Goal: Task Accomplishment & Management: Manage account settings

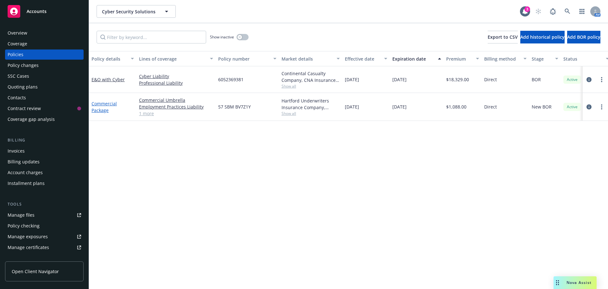
click at [101, 112] on link "Commercial Package" at bounding box center [104, 106] width 25 height 13
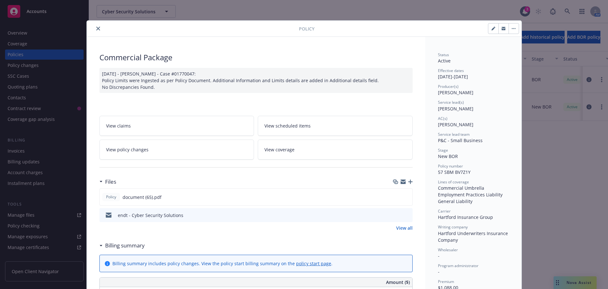
click at [96, 29] on icon "close" at bounding box center [98, 29] width 4 height 4
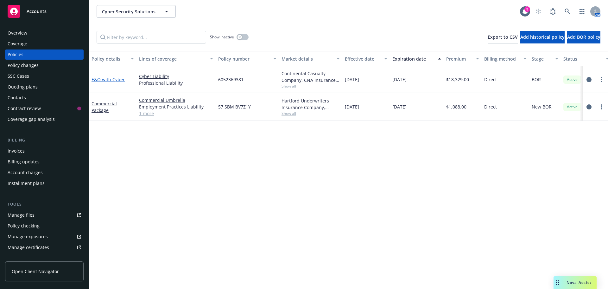
click at [104, 78] on link "E&O with Cyber" at bounding box center [108, 79] width 33 height 6
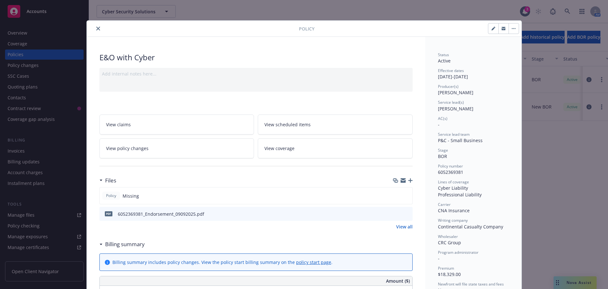
click at [491, 31] on button "button" at bounding box center [494, 28] width 10 height 10
select select "BOR"
select select "other"
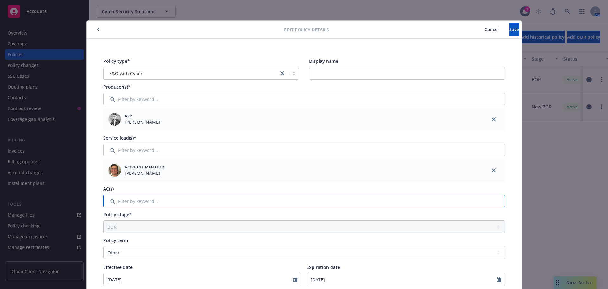
click at [132, 204] on input "Filter by keyword..." at bounding box center [304, 201] width 402 height 13
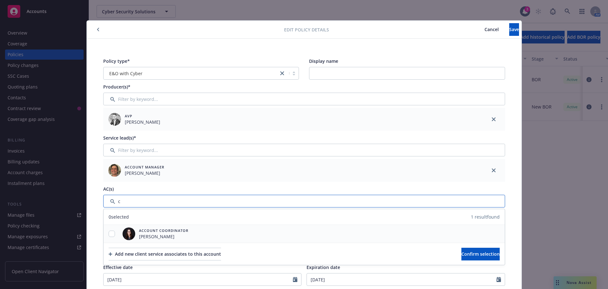
type input "c"
click at [109, 234] on input "checkbox" at bounding box center [112, 233] width 6 height 6
checkbox input "true"
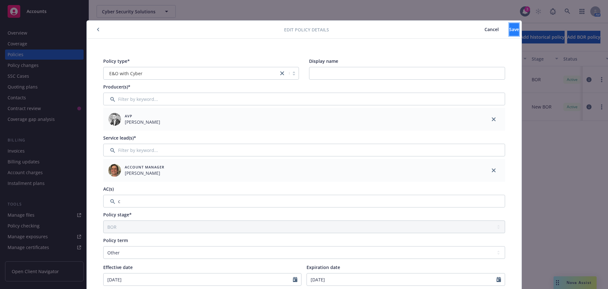
click at [510, 32] on span "Save" at bounding box center [515, 29] width 10 height 6
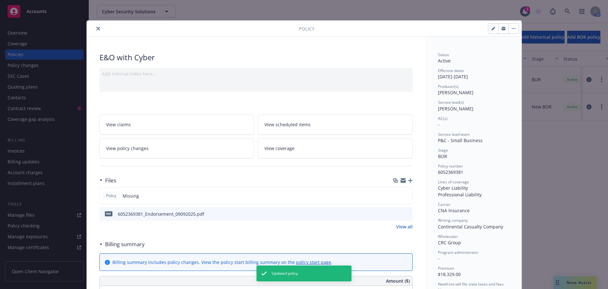
click at [96, 29] on icon "close" at bounding box center [98, 29] width 4 height 4
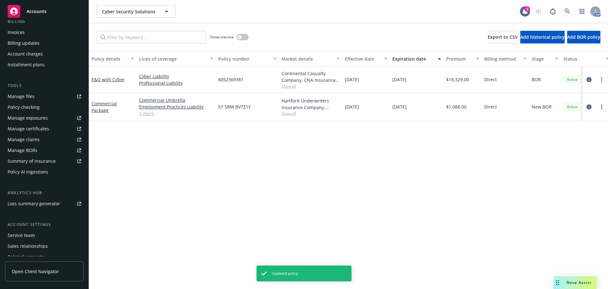
scroll to position [146, 0]
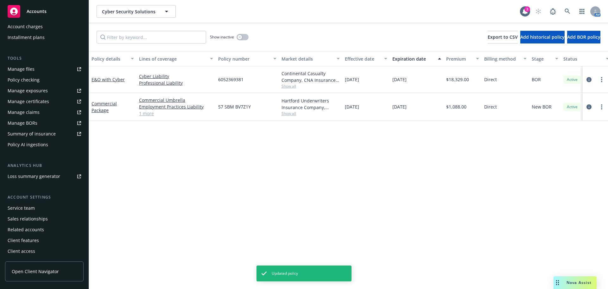
click at [27, 207] on div "Service team" at bounding box center [21, 208] width 27 height 10
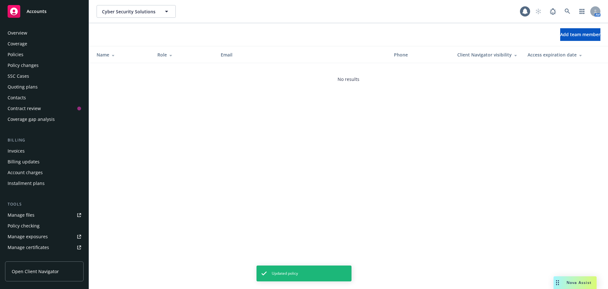
scroll to position [146, 0]
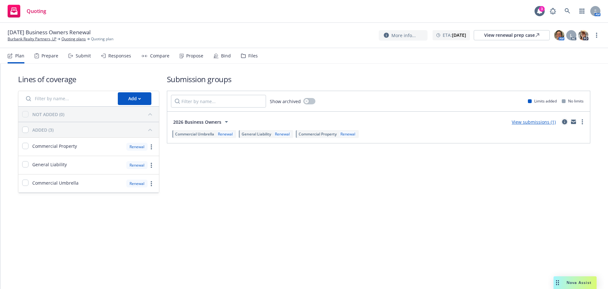
click at [565, 121] on icon "circleInformation" at bounding box center [564, 121] width 5 height 5
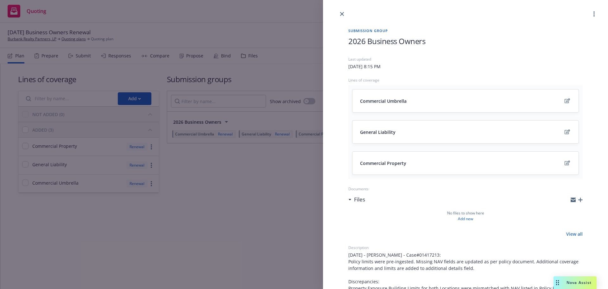
click at [589, 10] on div at bounding box center [465, 9] width 285 height 18
click at [594, 12] on circle "more" at bounding box center [594, 11] width 1 height 1
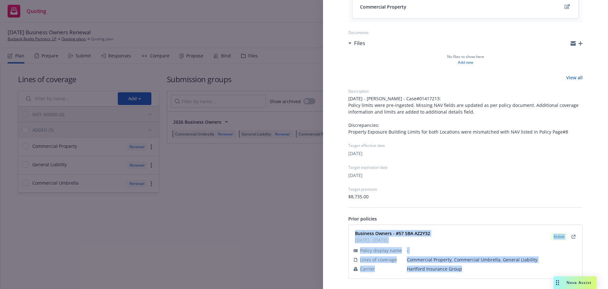
drag, startPoint x: 355, startPoint y: 232, endPoint x: 462, endPoint y: 270, distance: 113.4
click at [462, 270] on div "Business Owners - #57 SBA AZ2Y32 02/16/2025 - 02/16/2026 Active Policy display …" at bounding box center [466, 251] width 226 height 46
copy div "Business Owners - #57 SBA AZ2Y32 02/16/2025 - 02/16/2026 Active Policy display …"
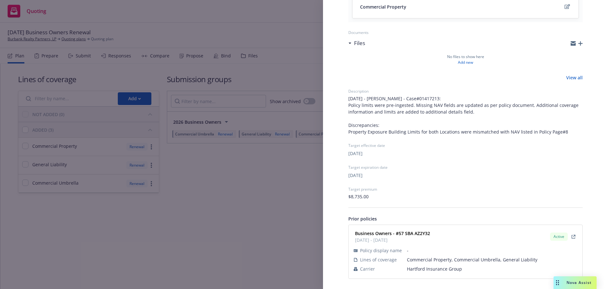
click at [293, 35] on div "Submission group 2026 Business Owners Last updated Thursday, September 18, 2025…" at bounding box center [304, 144] width 608 height 289
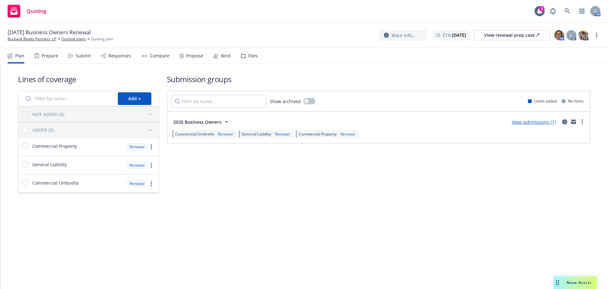
click at [24, 42] on div "02/16/26 Business Owners Renewal Burbank Realty Partners, LP Quoting plans Quot…" at bounding box center [304, 35] width 608 height 25
click at [24, 35] on span "[DATE] Business Owners Renewal" at bounding box center [49, 33] width 83 height 8
click at [27, 39] on link "Burbank Realty Partners, LP" at bounding box center [32, 39] width 49 height 6
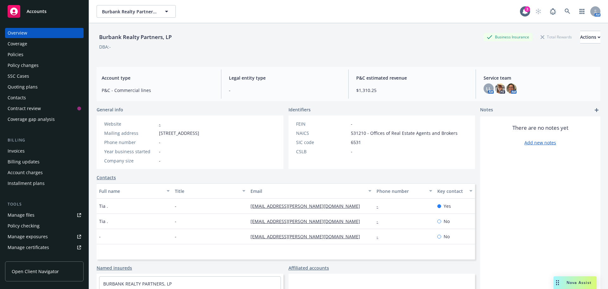
click at [37, 57] on div "Policies" at bounding box center [45, 54] width 74 height 10
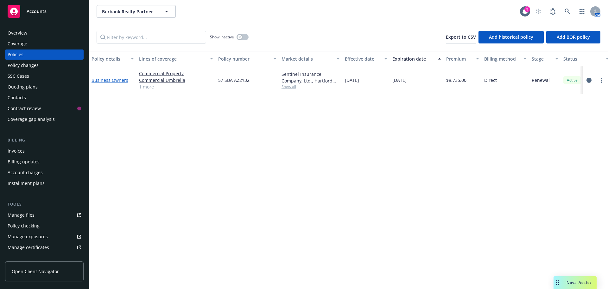
click at [102, 77] on link "Business Owners" at bounding box center [110, 80] width 37 height 6
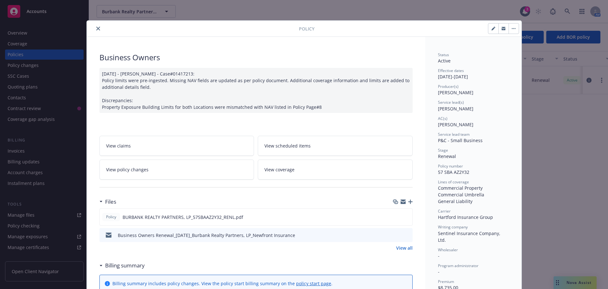
click at [492, 28] on icon "button" at bounding box center [494, 29] width 4 height 4
select select "RENEWAL"
select select "12"
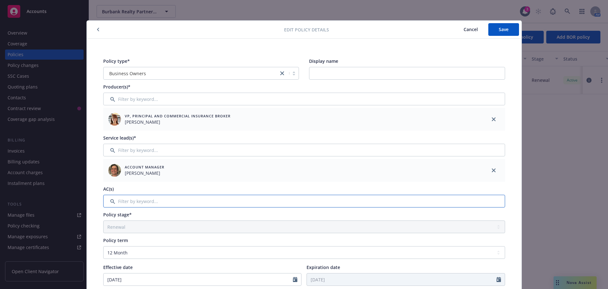
click at [120, 202] on input "Filter by keyword..." at bounding box center [304, 201] width 402 height 13
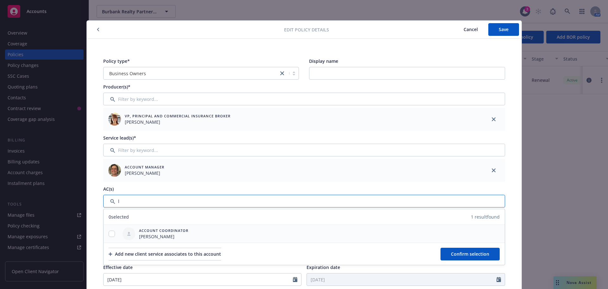
type input "l"
click at [109, 230] on input "checkbox" at bounding box center [112, 233] width 6 height 6
checkbox input "true"
click at [441, 249] on button "Confirm selection" at bounding box center [470, 253] width 59 height 13
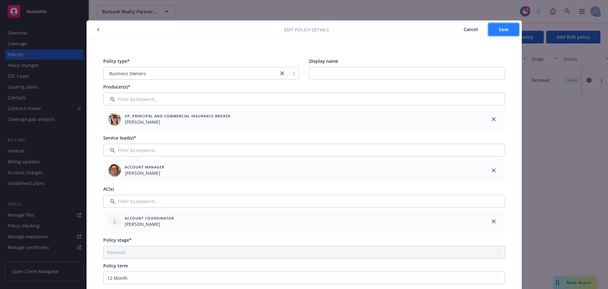
click at [492, 31] on button "Save" at bounding box center [504, 29] width 31 height 13
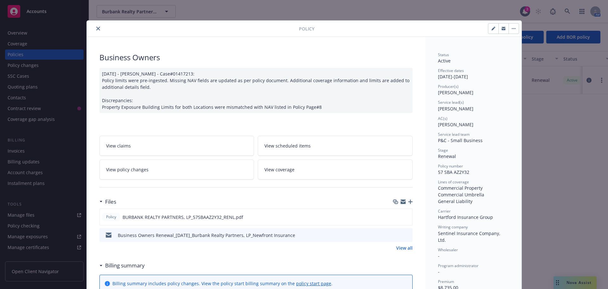
click at [98, 29] on button "close" at bounding box center [98, 29] width 8 height 8
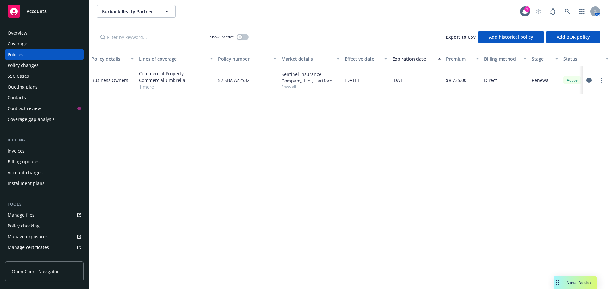
click at [24, 86] on div "Quoting plans" at bounding box center [23, 87] width 30 height 10
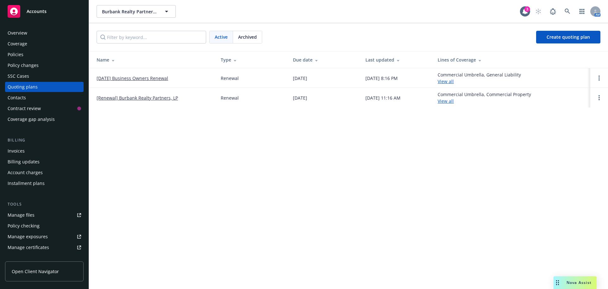
click at [108, 76] on link "02/16/26 Business Owners Renewal" at bounding box center [133, 78] width 72 height 7
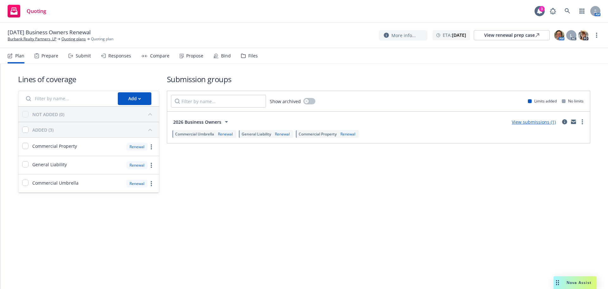
click at [600, 37] on div "More info... ETA : [DATE] View renewal prep case AM L AC PD" at bounding box center [490, 34] width 222 height 11
click at [599, 36] on link "more" at bounding box center [597, 35] width 8 height 8
click at [574, 89] on link "Archive quoting plan" at bounding box center [565, 86] width 71 height 13
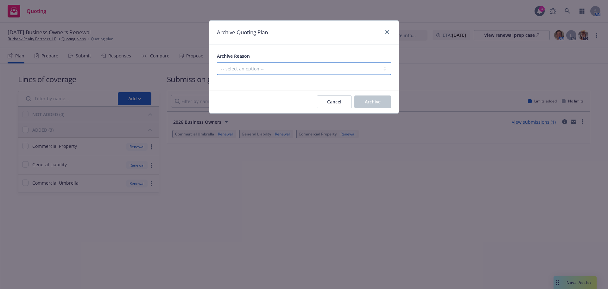
click at [249, 64] on select "-- select an option -- All policies in this renewal plan are auto-renewed Creat…" at bounding box center [304, 68] width 174 height 13
select select "ARCHIVED_RENEWAL_POLICY_AUTO_RENEWED"
click at [217, 62] on select "-- select an option -- All policies in this renewal plan are auto-renewed Creat…" at bounding box center [304, 68] width 174 height 13
click at [366, 98] on button "Archive" at bounding box center [373, 101] width 37 height 13
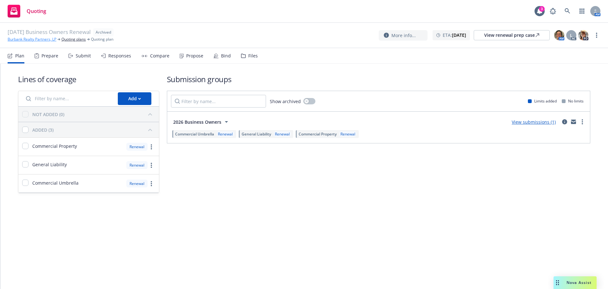
click at [19, 37] on link "Burbank Realty Partners, LP" at bounding box center [32, 39] width 49 height 6
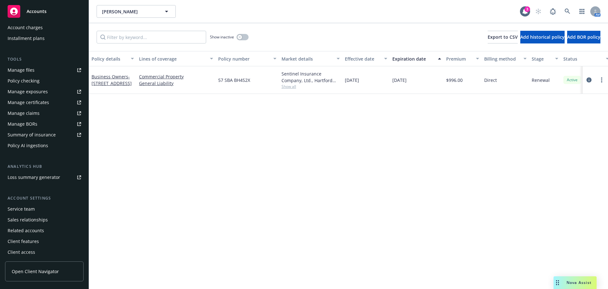
scroll to position [146, 0]
click at [27, 207] on div "Service team" at bounding box center [21, 208] width 27 height 10
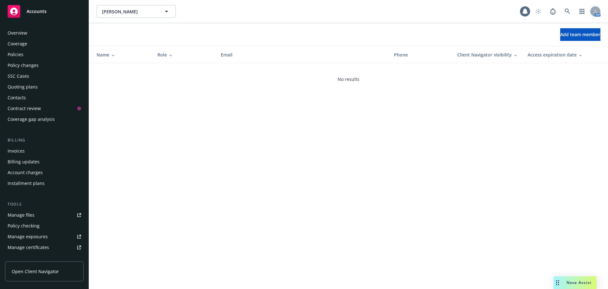
scroll to position [146, 0]
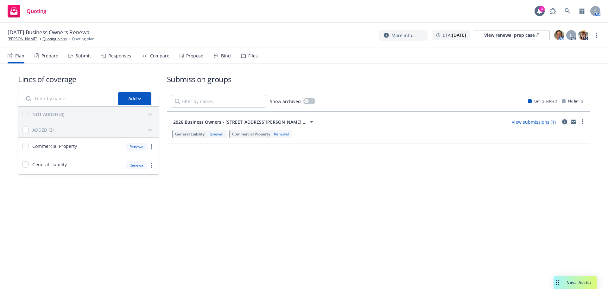
click at [565, 125] on link "circleInformation" at bounding box center [565, 122] width 8 height 8
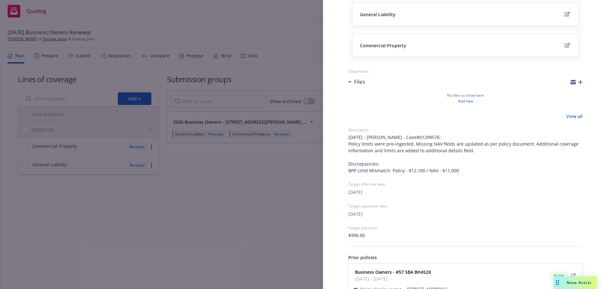
scroll to position [136, 0]
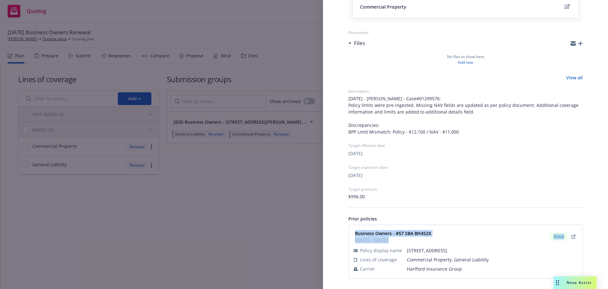
drag, startPoint x: 353, startPoint y: 233, endPoint x: 466, endPoint y: 274, distance: 120.7
click at [466, 274] on div "Business Owners - #57 SBA BH4S2X 01/17/2025 - 01/17/2026 Active Policy display …" at bounding box center [466, 251] width 226 height 46
copy div "Business Owners - #57 SBA BH4S2X 01/17/2025 - 01/17/2026 Active"
click at [180, 266] on div "Submission group 2026 Business Owners - 304 N LA PEER DR APT 3 BEVERLY HILLS CA…" at bounding box center [304, 144] width 608 height 289
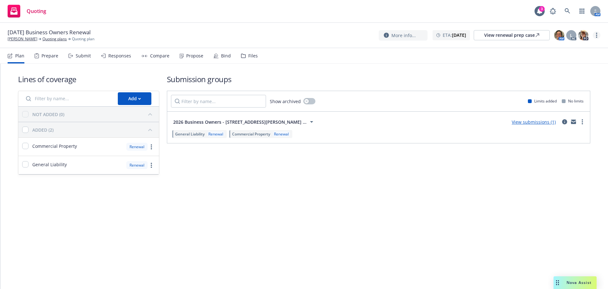
click at [599, 36] on link "more" at bounding box center [597, 35] width 8 height 8
click at [573, 86] on link "Archive quoting plan" at bounding box center [565, 86] width 71 height 13
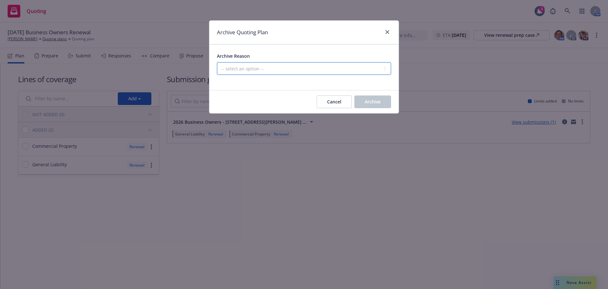
click at [360, 66] on select "-- select an option -- All policies in this renewal plan are auto-renewed Creat…" at bounding box center [304, 68] width 174 height 13
select select "ARCHIVED_RENEWAL_POLICY_AUTO_RENEWED"
click at [217, 62] on select "-- select an option -- All policies in this renewal plan are auto-renewed Creat…" at bounding box center [304, 68] width 174 height 13
drag, startPoint x: 361, startPoint y: 103, endPoint x: 364, endPoint y: 100, distance: 4.7
click at [363, 102] on button "Archive" at bounding box center [373, 101] width 37 height 13
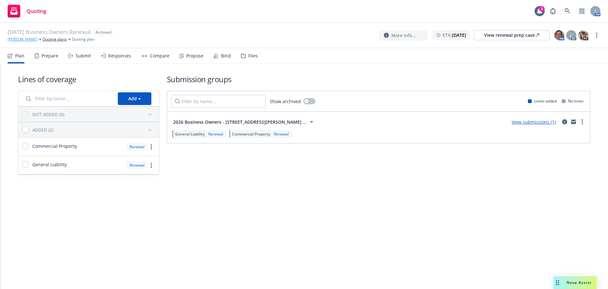
click at [22, 38] on link "Sigal Bussel" at bounding box center [23, 39] width 30 height 6
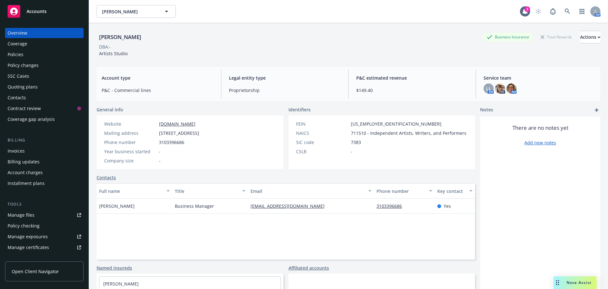
click at [15, 56] on div "Policies" at bounding box center [16, 54] width 16 height 10
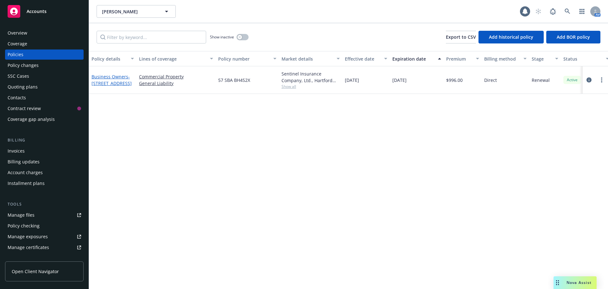
click at [112, 81] on span "- [STREET_ADDRESS]" at bounding box center [112, 80] width 40 height 13
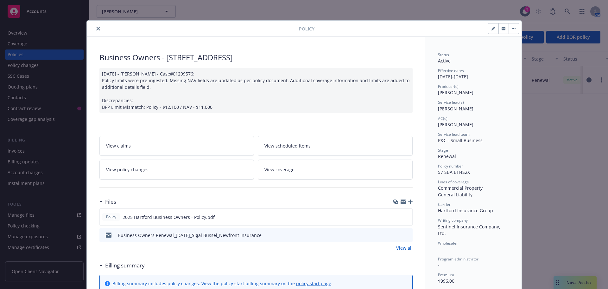
click at [489, 30] on button "button" at bounding box center [494, 28] width 10 height 10
select select "RENEWAL"
select select "12"
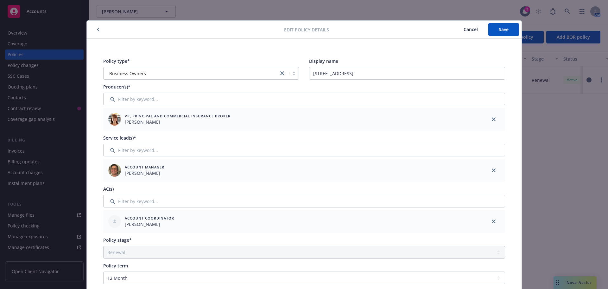
click at [471, 26] on button "Cancel" at bounding box center [470, 29] width 35 height 13
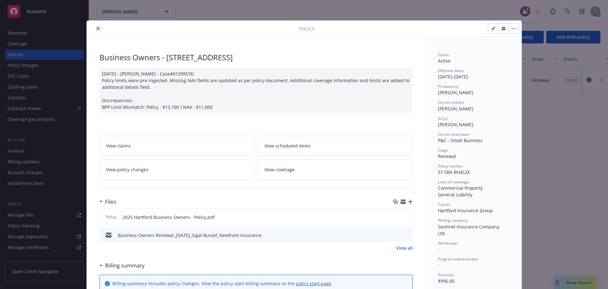
click at [97, 29] on icon "close" at bounding box center [98, 29] width 4 height 4
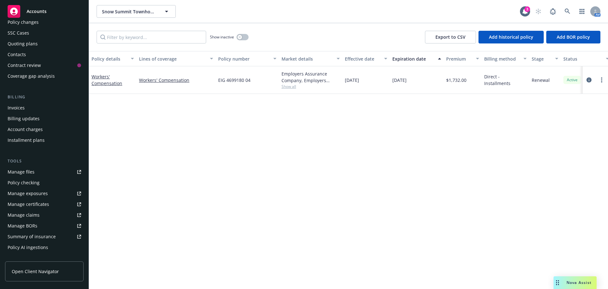
scroll to position [127, 0]
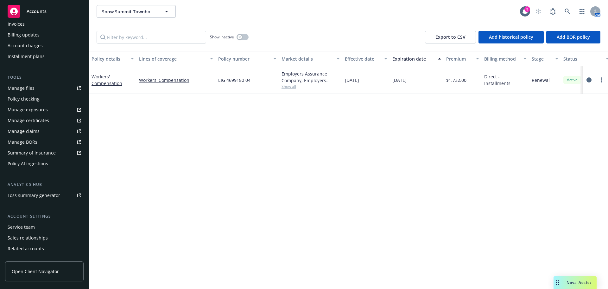
click at [14, 221] on div "Account settings Service team Sales relationships Related accounts Client featu…" at bounding box center [44, 244] width 79 height 62
click at [17, 226] on div "Service team" at bounding box center [21, 227] width 27 height 10
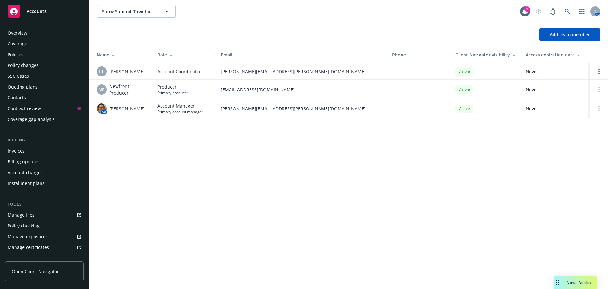
click at [17, 54] on div "Policies" at bounding box center [16, 54] width 16 height 10
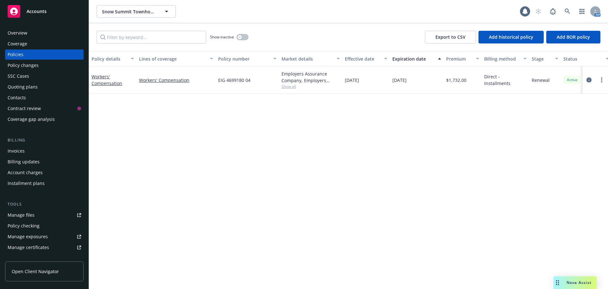
click at [24, 91] on div "Quoting plans" at bounding box center [23, 87] width 30 height 10
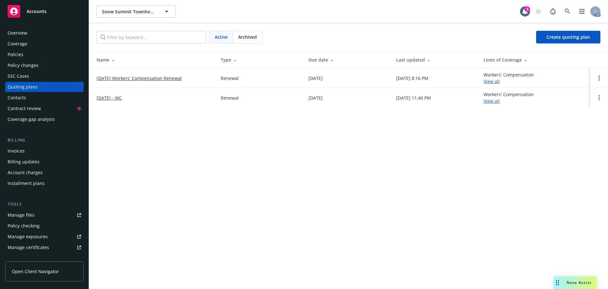
click at [120, 79] on link "01/22/26 Workers' Compensation Renewal" at bounding box center [139, 78] width 85 height 7
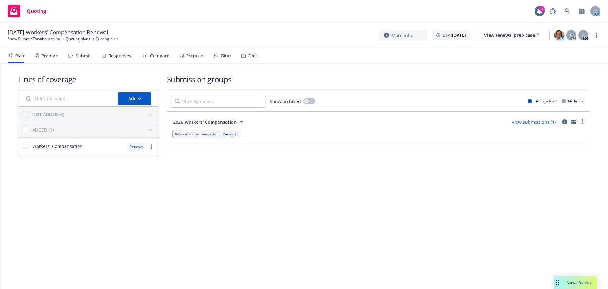
click at [563, 125] on link "circleInformation" at bounding box center [565, 122] width 8 height 8
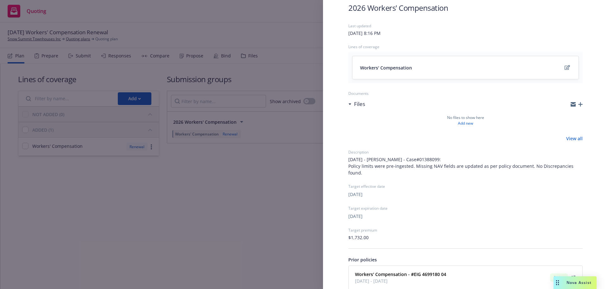
scroll to position [74, 0]
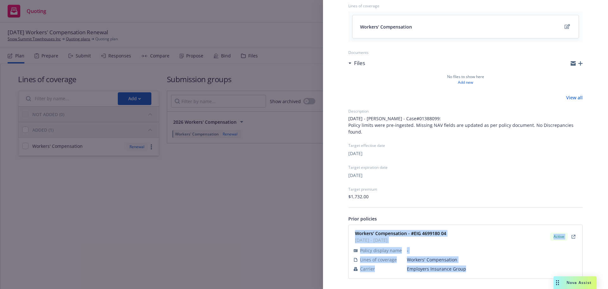
drag, startPoint x: 355, startPoint y: 230, endPoint x: 466, endPoint y: 269, distance: 118.0
click at [466, 269] on div "Workers' Compensation - #EIG 4699180 04 [DATE] - [DATE] Active Policy display n…" at bounding box center [466, 251] width 226 height 46
copy div "Workers' Compensation - #EIG 4699180 04 01/22/2025 - 01/22/2026 Active Policy d…"
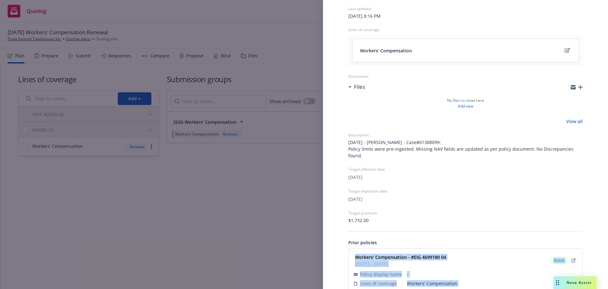
scroll to position [0, 0]
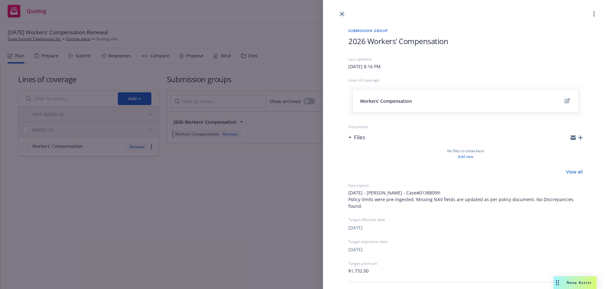
click at [341, 16] on link "close" at bounding box center [342, 14] width 8 height 8
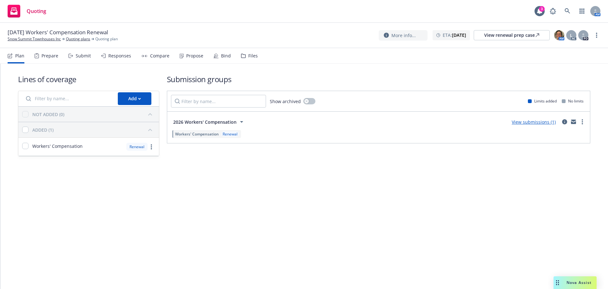
click at [584, 29] on div "01/22/26 Workers' Compensation Renewal Snow Summit Townhouses Inc Quoting plans…" at bounding box center [304, 35] width 593 height 13
click at [585, 39] on div at bounding box center [584, 35] width 10 height 10
click at [598, 35] on link "more" at bounding box center [597, 35] width 8 height 8
click at [576, 98] on link "Archive quoting plan" at bounding box center [565, 99] width 71 height 13
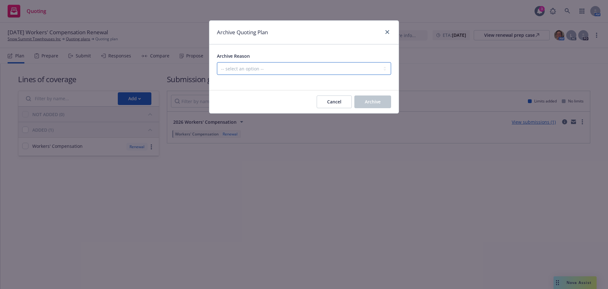
click at [282, 67] on select "-- select an option -- All policies in this renewal plan are auto-renewed Creat…" at bounding box center [304, 68] width 174 height 13
select select "ARCHIVED_RENEWAL_POLICY_AUTO_RENEWED"
click at [217, 62] on select "-- select an option -- All policies in this renewal plan are auto-renewed Creat…" at bounding box center [304, 68] width 174 height 13
click at [367, 104] on span "Archive" at bounding box center [373, 102] width 16 height 6
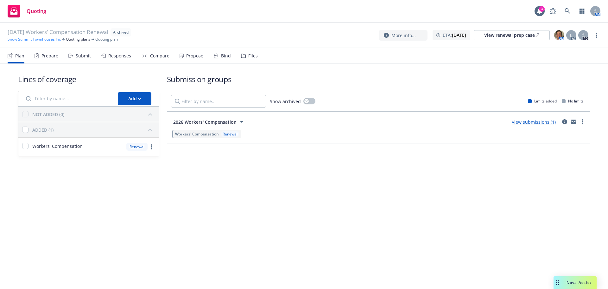
click at [26, 40] on link "Snow Summit Townhouses Inc" at bounding box center [34, 39] width 53 height 6
